Goal: Find specific page/section: Find specific page/section

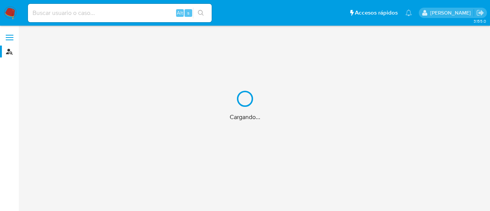
click at [70, 11] on div "Cargando..." at bounding box center [245, 105] width 490 height 211
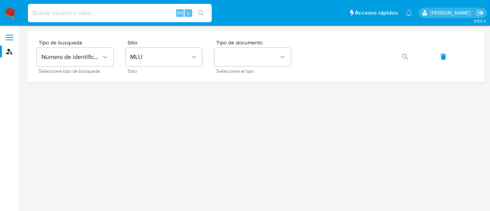
click at [74, 13] on input at bounding box center [120, 13] width 184 height 10
paste input "2305401596"
type input "2305401596"
click at [82, 54] on span "Número de identificación" at bounding box center [71, 57] width 60 height 8
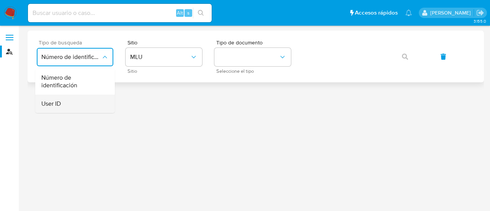
click at [67, 103] on div "User ID" at bounding box center [72, 104] width 63 height 18
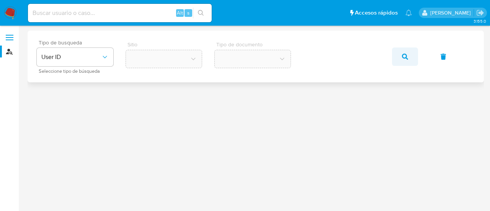
click at [410, 57] on button "button" at bounding box center [405, 56] width 26 height 18
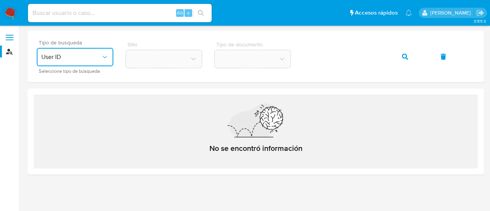
click at [82, 55] on span "User ID" at bounding box center [71, 57] width 60 height 8
click at [71, 101] on div "User ID" at bounding box center [72, 104] width 63 height 18
click at [133, 20] on div "Alt s" at bounding box center [120, 13] width 184 height 18
click at [132, 19] on div "Alt s" at bounding box center [120, 13] width 184 height 18
click at [132, 15] on input at bounding box center [120, 13] width 184 height 10
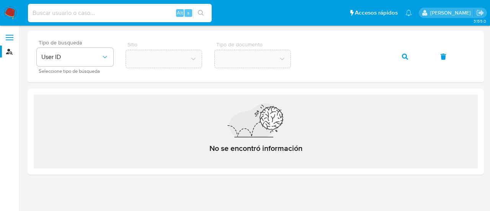
paste input "2305401596"
type input "2305401596"
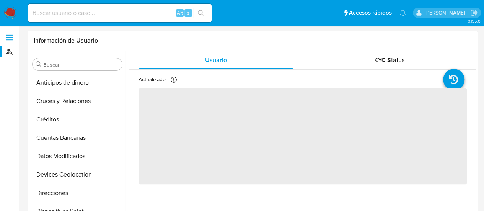
scroll to position [158, 0]
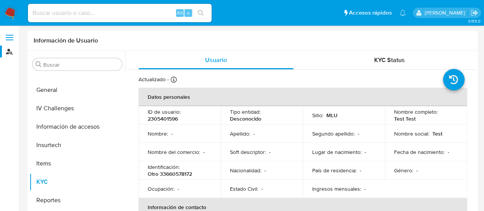
select select "10"
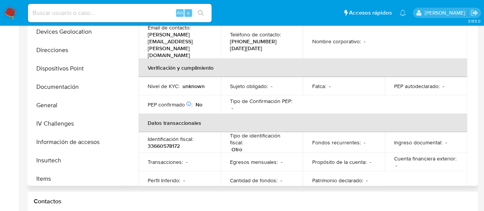
scroll to position [0, 0]
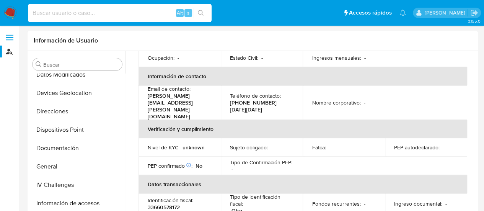
click at [98, 8] on input at bounding box center [120, 13] width 184 height 10
click at [73, 66] on input "Buscar" at bounding box center [81, 64] width 76 height 7
